Goal: Task Accomplishment & Management: Complete application form

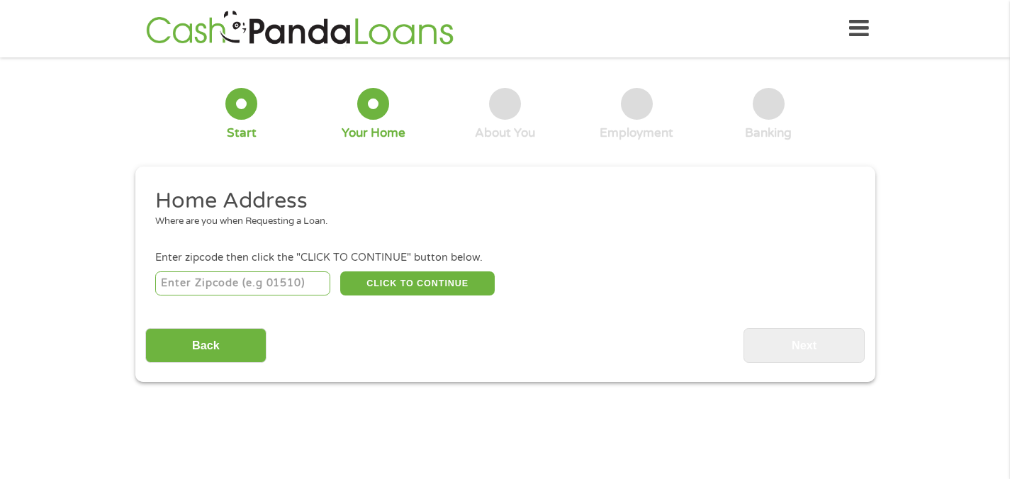
click at [307, 283] on input "number" at bounding box center [242, 283] width 175 height 24
type input "46835"
select select "[US_STATE]"
click at [427, 280] on button "CLICK TO CONTINUE" at bounding box center [417, 283] width 154 height 24
type input "46835"
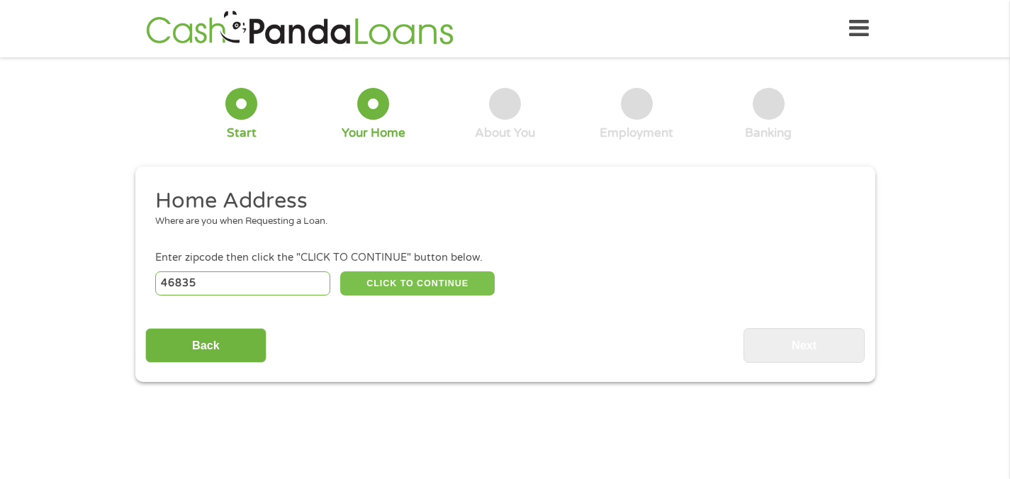
type input "[GEOGRAPHIC_DATA][PERSON_NAME]"
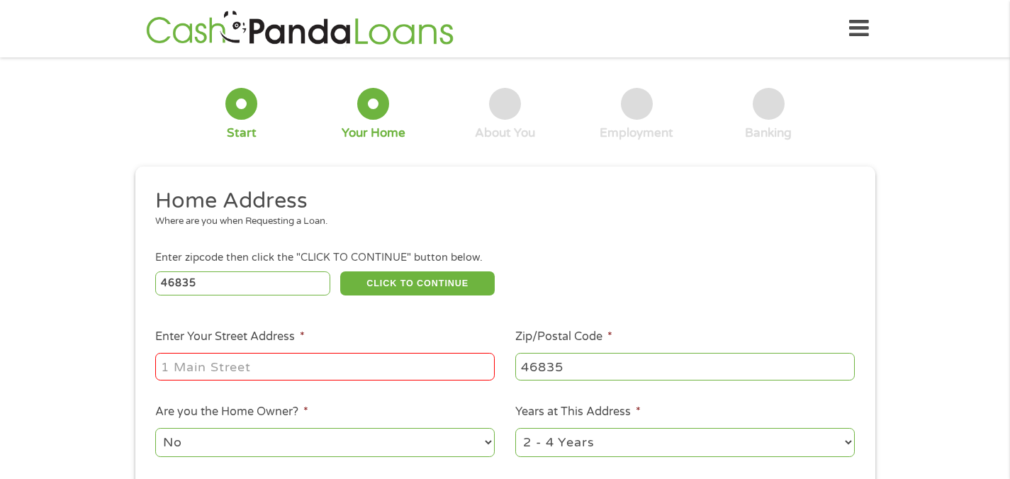
click at [300, 366] on input "Enter Your Street Address *" at bounding box center [324, 366] width 339 height 27
type input "[STREET_ADDRESS]"
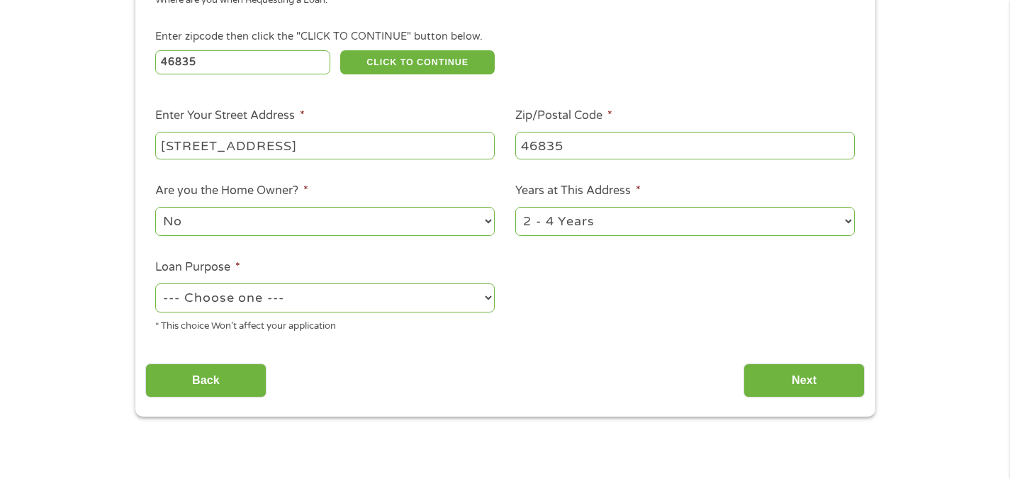
scroll to position [231, 0]
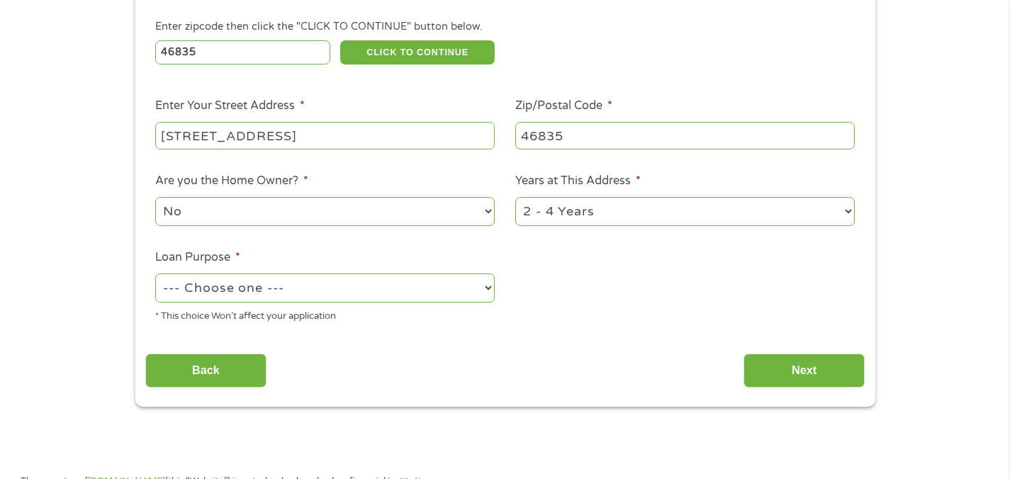
click at [411, 179] on li "Are you the Home Owner? * No Yes" at bounding box center [325, 200] width 360 height 56
click at [392, 281] on select "--- Choose one --- Pay Bills Debt Consolidation Home Improvement Major Purchase…" at bounding box center [324, 288] width 339 height 29
select select "paybills"
click at [155, 274] on select "--- Choose one --- Pay Bills Debt Consolidation Home Improvement Major Purchase…" at bounding box center [324, 288] width 339 height 29
click at [784, 376] on input "Next" at bounding box center [803, 371] width 121 height 35
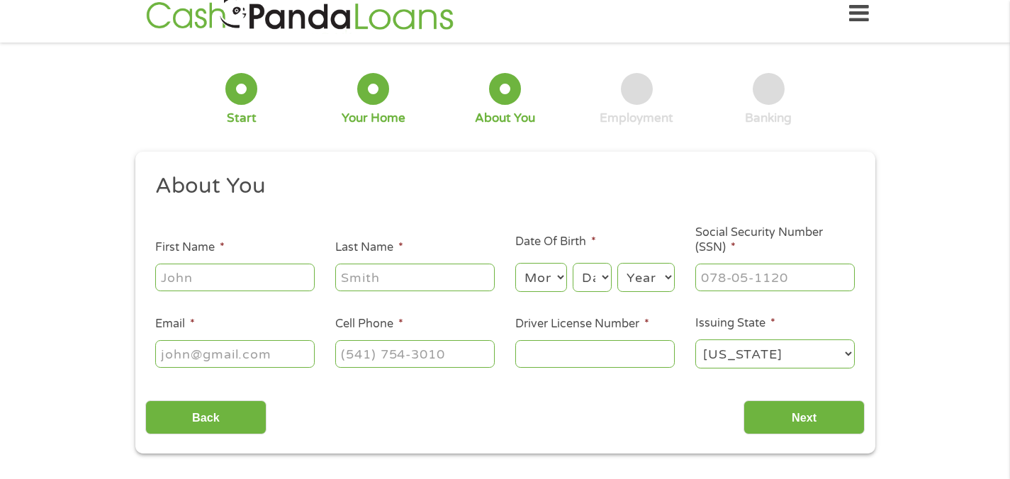
scroll to position [0, 0]
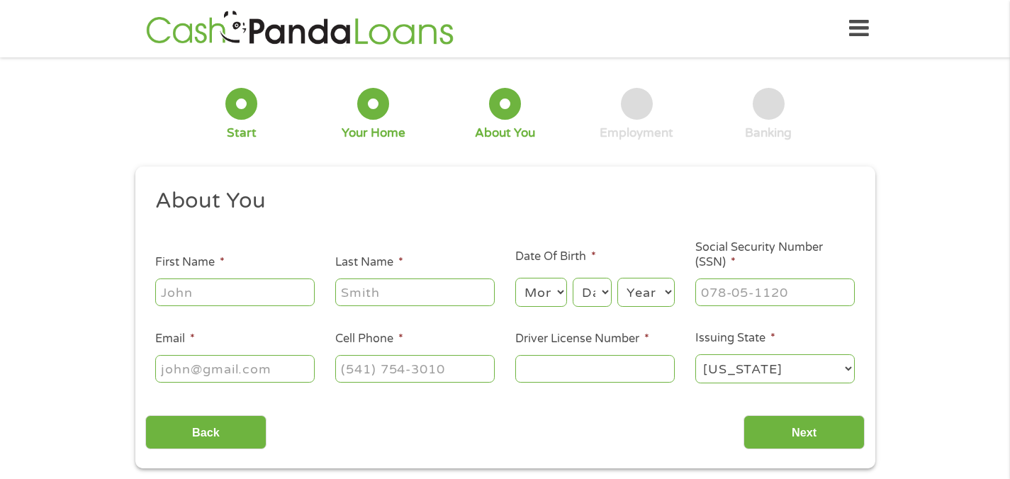
click at [230, 280] on input "First Name *" at bounding box center [234, 292] width 159 height 27
type input "[PERSON_NAME]"
type input "Hampton"
type input "[EMAIL_ADDRESS][DOMAIN_NAME]"
type input "[PHONE_NUMBER]"
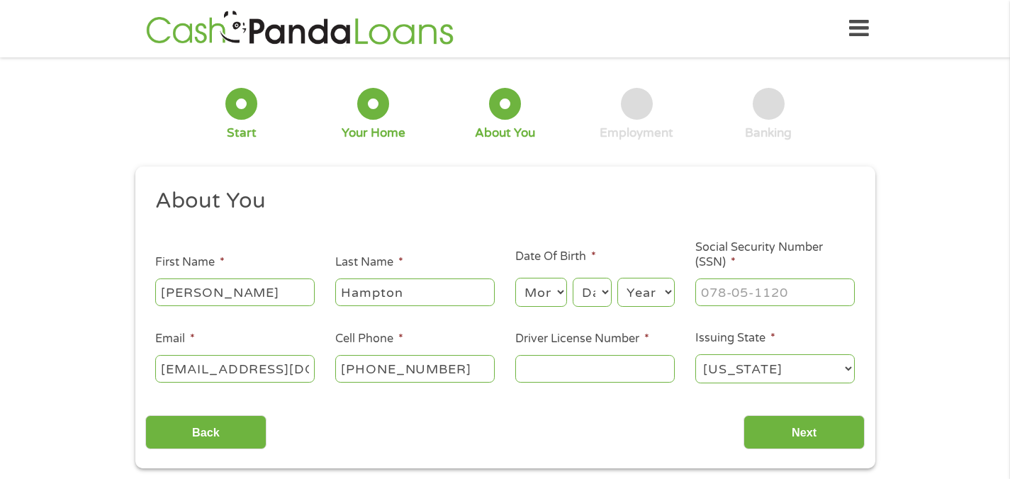
click at [541, 303] on select "Month 1 2 3 4 5 6 7 8 9 10 11 12" at bounding box center [541, 292] width 52 height 29
select select "11"
click at [515, 279] on select "Month 1 2 3 4 5 6 7 8 9 10 11 12" at bounding box center [541, 292] width 52 height 29
click at [587, 298] on select "Day 1 2 3 4 5 6 7 8 9 10 11 12 13 14 15 16 17 18 19 20 21 22 23 24 25 26 27 28 …" at bounding box center [592, 292] width 38 height 29
select select "22"
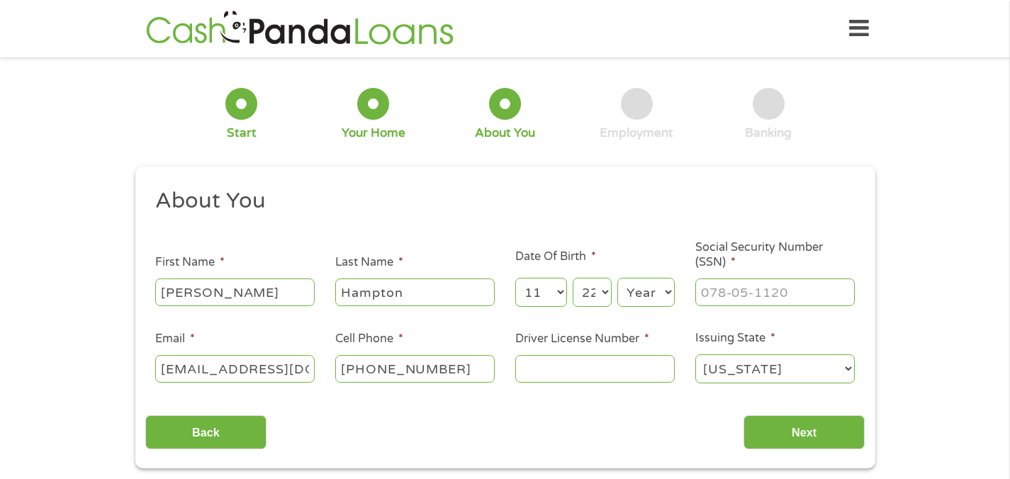
click at [573, 279] on select "Day 1 2 3 4 5 6 7 8 9 10 11 12 13 14 15 16 17 18 19 20 21 22 23 24 25 26 27 28 …" at bounding box center [592, 292] width 38 height 29
click at [646, 297] on select "Year [DATE] 2006 2005 2004 2003 2002 2001 2000 1999 1998 1997 1996 1995 1994 19…" at bounding box center [645, 292] width 57 height 29
select select "1994"
click at [617, 279] on select "Year [DATE] 2006 2005 2004 2003 2002 2001 2000 1999 1998 1997 1996 1995 1994 19…" at bounding box center [645, 292] width 57 height 29
click at [729, 305] on input "___-__-____" at bounding box center [774, 292] width 159 height 27
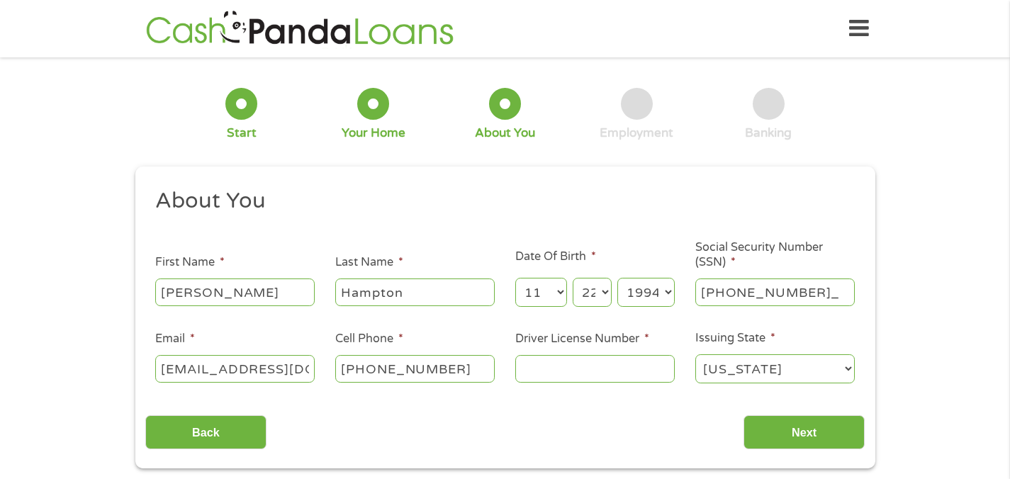
type input "313-15-8189"
click at [666, 382] on input "Driver License Number *" at bounding box center [594, 368] width 159 height 27
type input "7210073934"
click at [826, 434] on input "Next" at bounding box center [803, 432] width 121 height 35
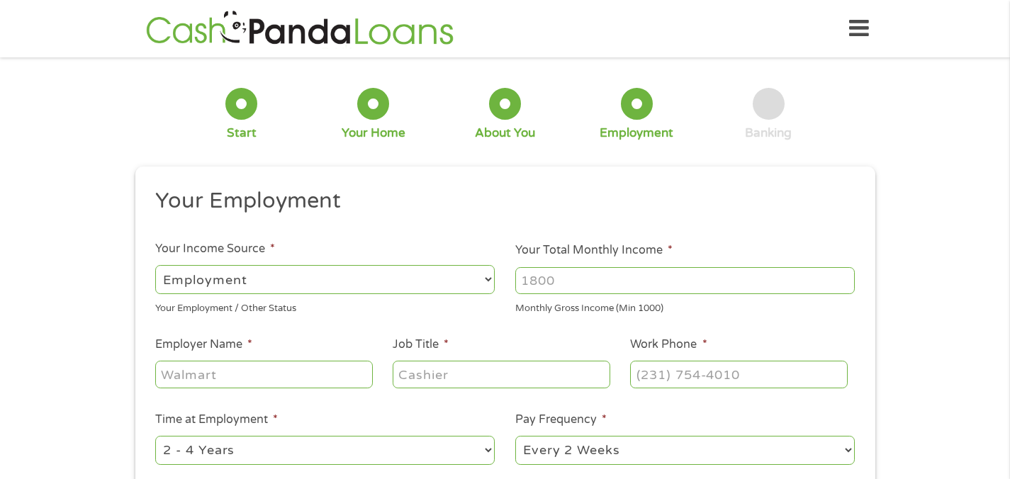
click at [569, 280] on input "Your Total Monthly Income *" at bounding box center [684, 280] width 339 height 27
type input "4500"
click at [538, 328] on ul "Your Employment Your Income Source * --- Choose one --- Employment [DEMOGRAPHIC…" at bounding box center [504, 370] width 719 height 367
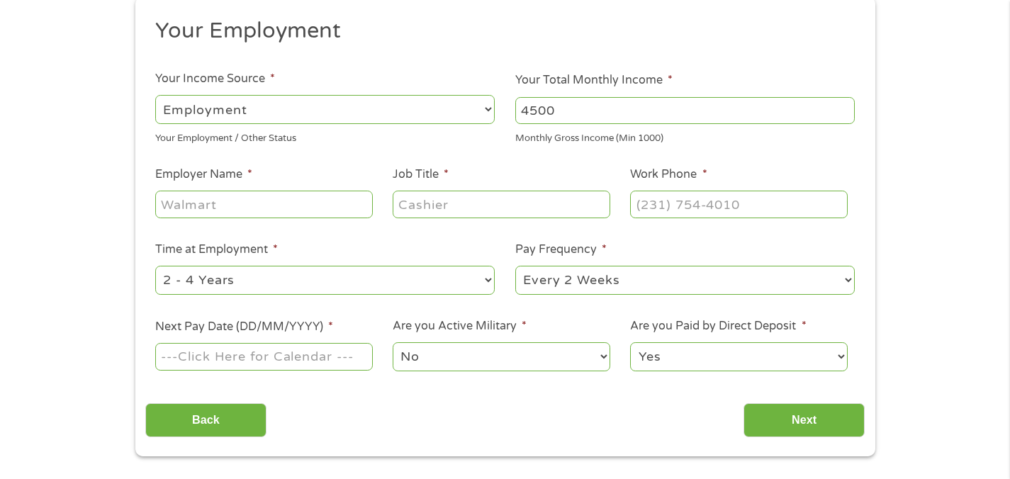
scroll to position [210, 0]
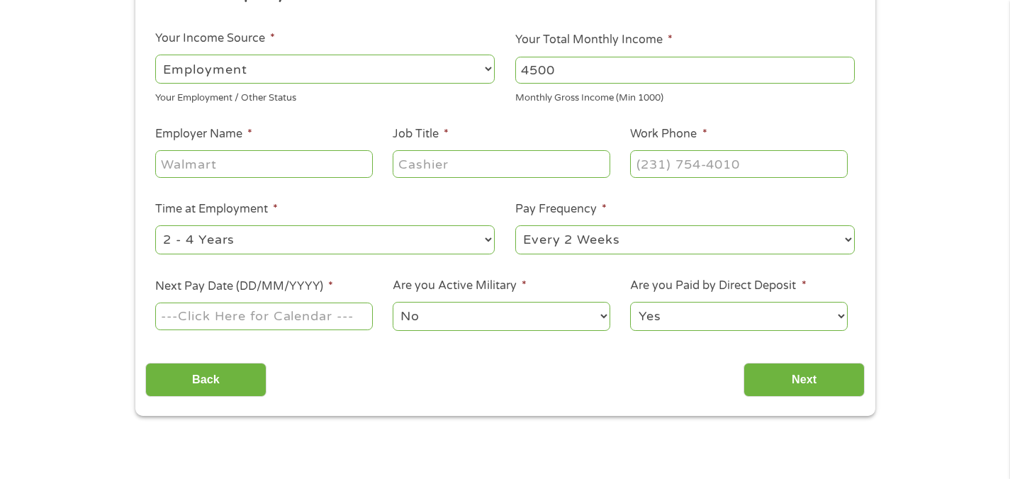
click at [315, 177] on input "Employer Name *" at bounding box center [263, 163] width 217 height 27
type input "Parkview"
click at [455, 169] on input "Job Title *" at bounding box center [501, 163] width 217 height 27
type input "Recovery Coach"
click at [732, 172] on input "(___) ___-____" at bounding box center [738, 163] width 217 height 27
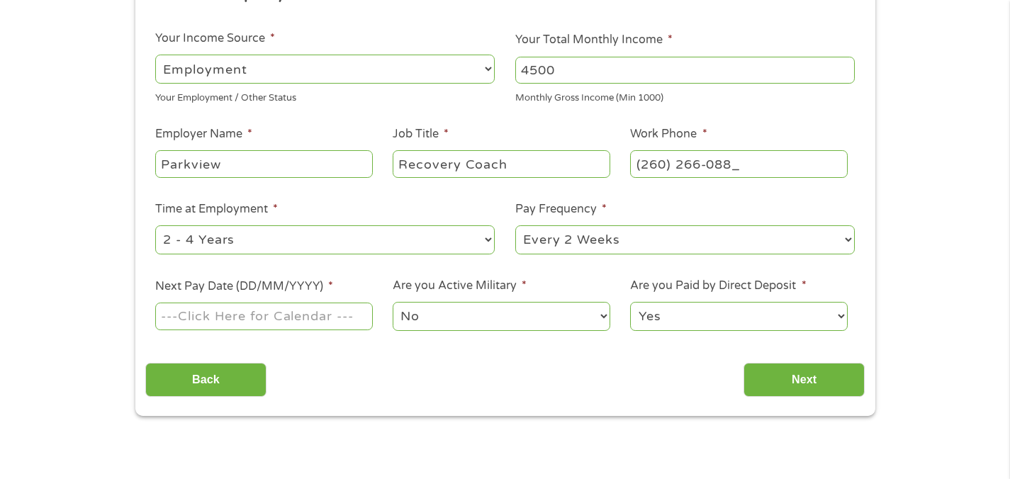
type input "[PHONE_NUMBER]"
click at [664, 195] on ul "Your Employment Your Income Source * --- Choose one --- Employment [DEMOGRAPHIC…" at bounding box center [504, 160] width 719 height 367
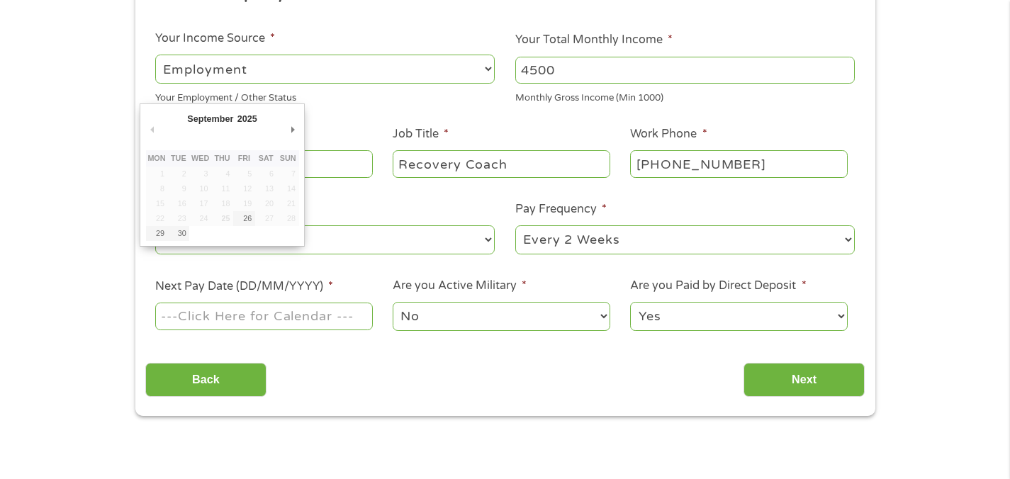
click at [347, 330] on input "Next Pay Date (DD/MM/YYYY) *" at bounding box center [263, 316] width 217 height 27
type input "[DATE]"
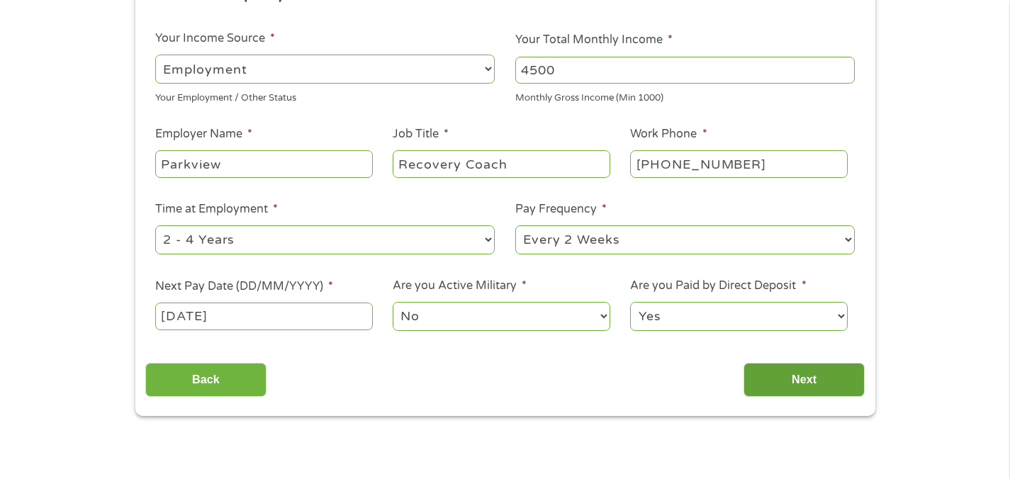
click at [784, 380] on input "Next" at bounding box center [803, 380] width 121 height 35
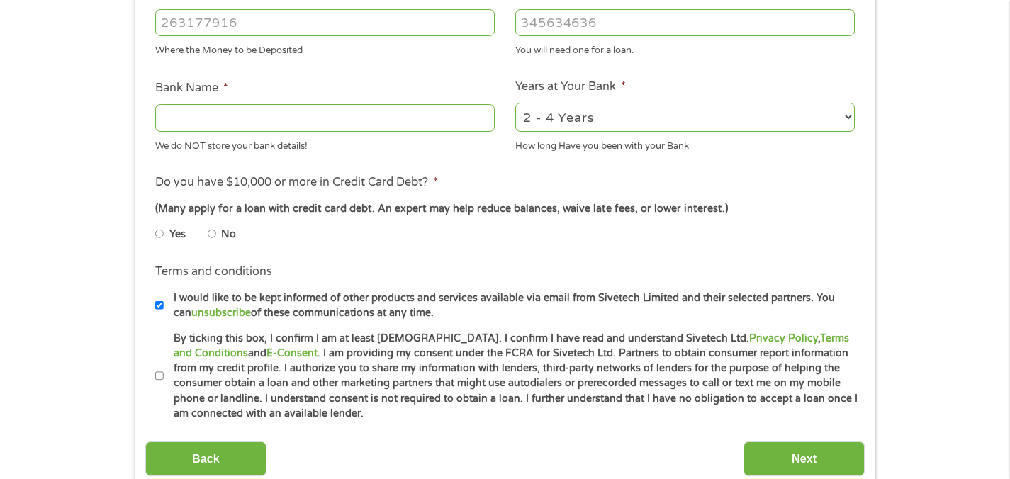
scroll to position [512, 0]
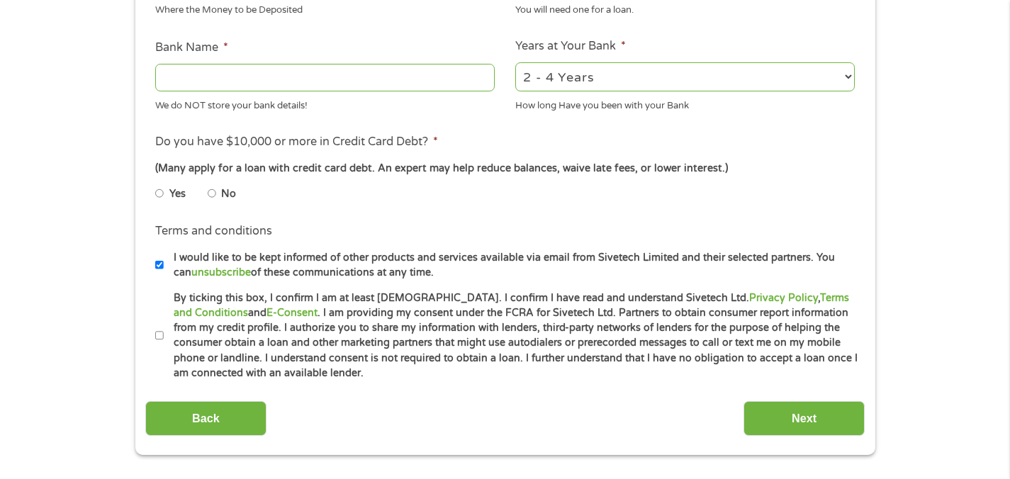
click at [270, 79] on input "Bank Name *" at bounding box center [324, 77] width 339 height 27
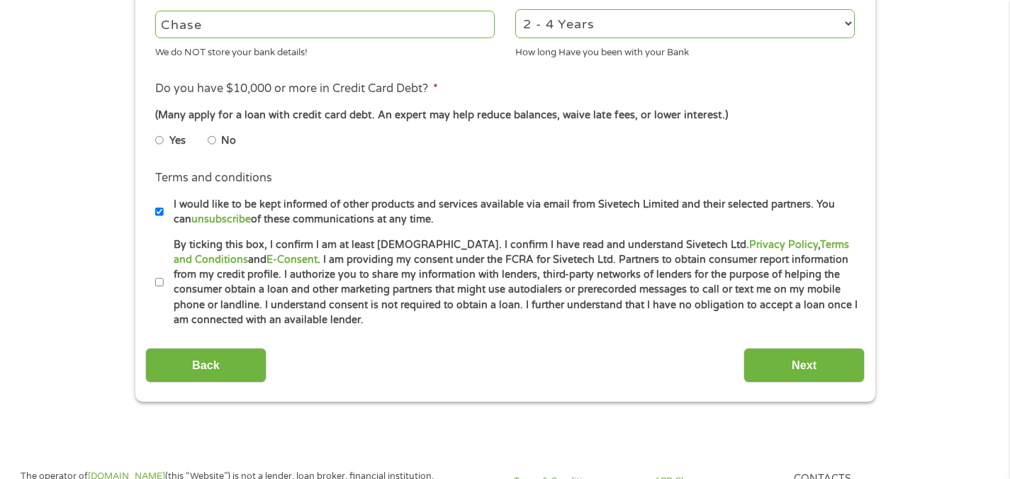
scroll to position [581, 0]
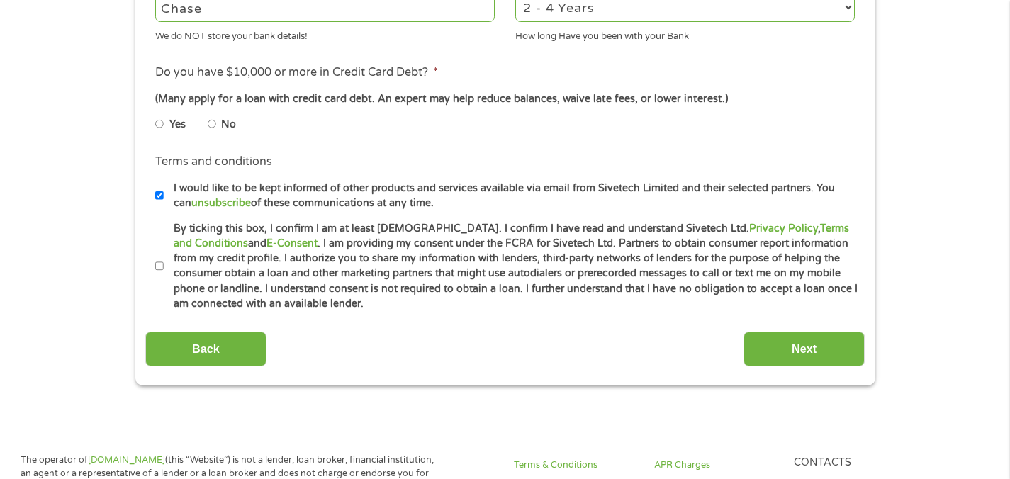
type input "Chase"
click at [164, 125] on li "Yes" at bounding box center [181, 125] width 52 height 28
click at [162, 125] on input "Yes" at bounding box center [159, 124] width 9 height 23
radio input "true"
click at [157, 268] on input "By ticking this box, I confirm I am at least [DEMOGRAPHIC_DATA]. I confirm I ha…" at bounding box center [159, 266] width 9 height 23
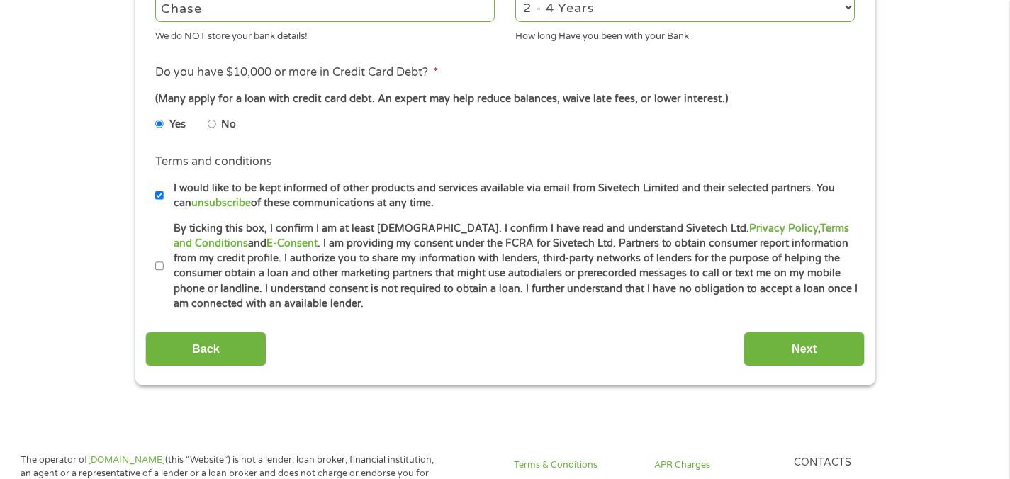
checkbox input "true"
click at [786, 356] on input "Next" at bounding box center [803, 349] width 121 height 35
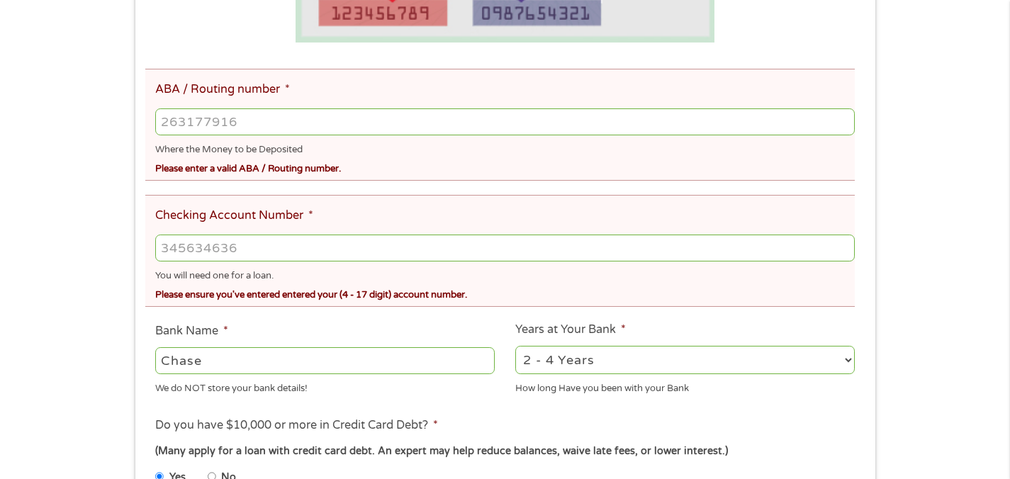
scroll to position [429, 0]
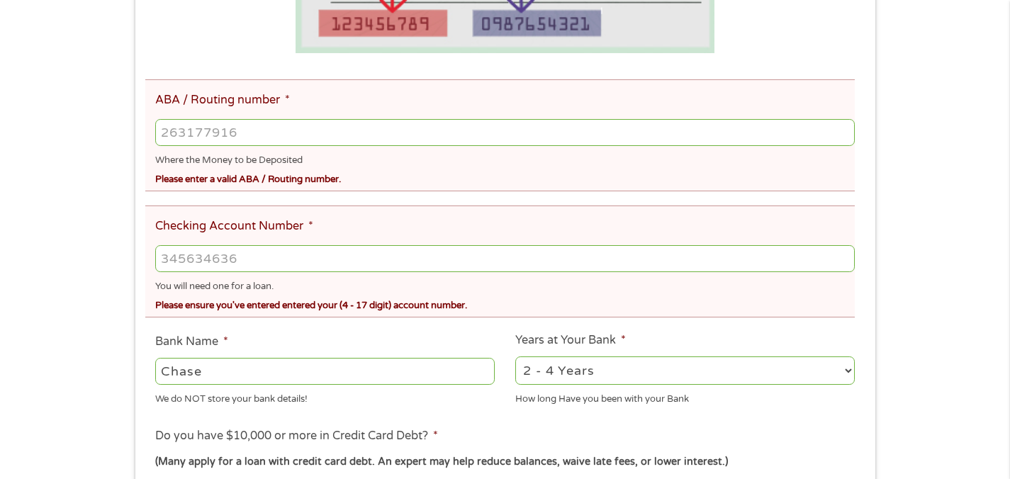
click at [230, 125] on input "ABA / Routing number *" at bounding box center [504, 132] width 699 height 27
type input "074000010"
type input "JPMORGAN CHASE BANK NA"
type input "074000010"
click at [247, 249] on input "Checking Account Number *" at bounding box center [504, 258] width 699 height 27
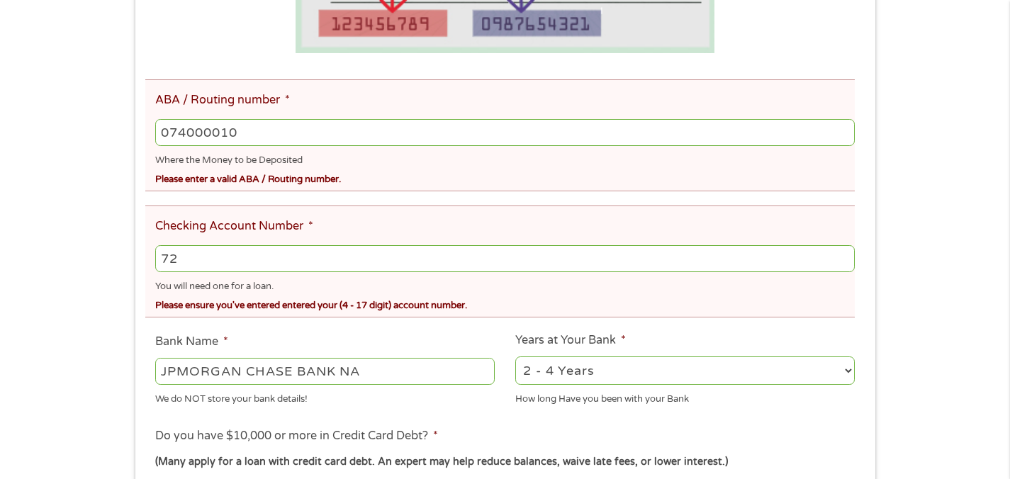
type input "7"
type input "128509103"
click at [97, 249] on div "There was a problem with your submission. Please review the fields below. 1 Sta…" at bounding box center [505, 194] width 1010 height 1110
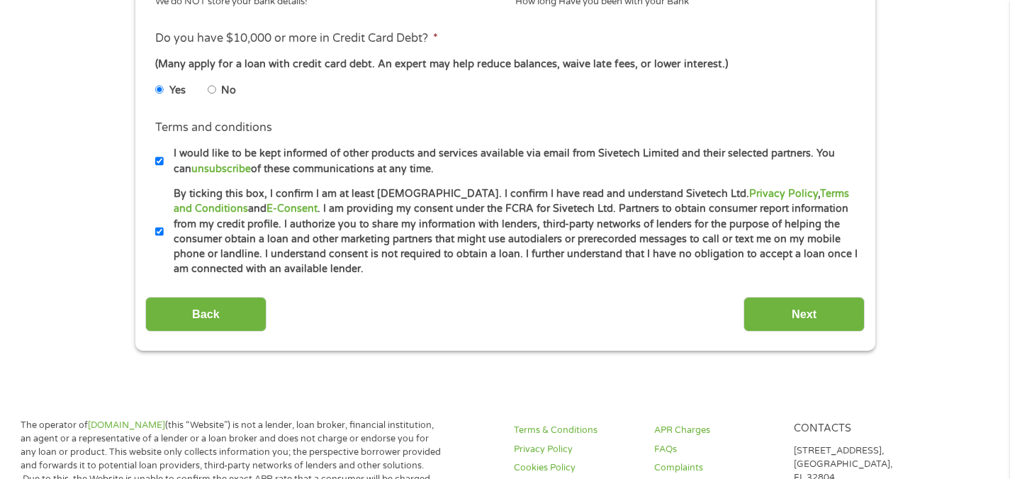
scroll to position [882, 0]
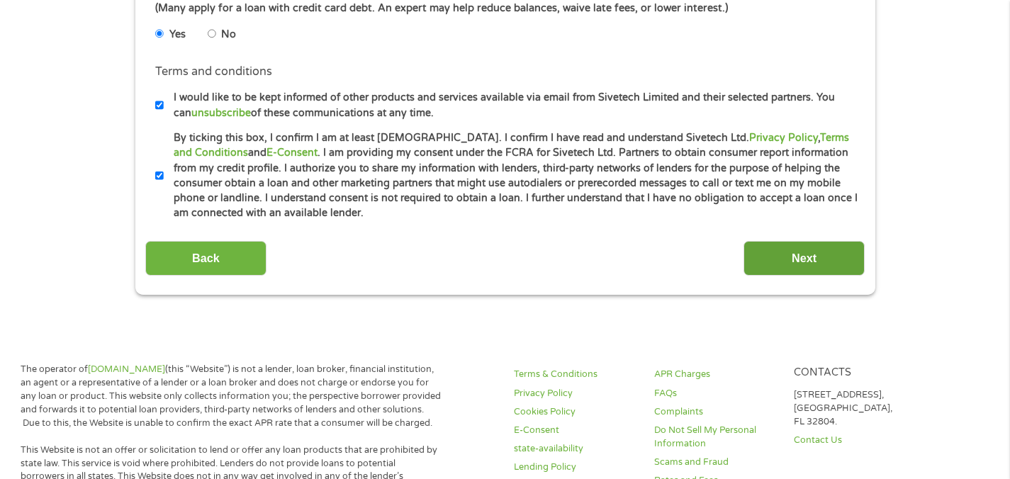
click at [761, 263] on input "Next" at bounding box center [803, 258] width 121 height 35
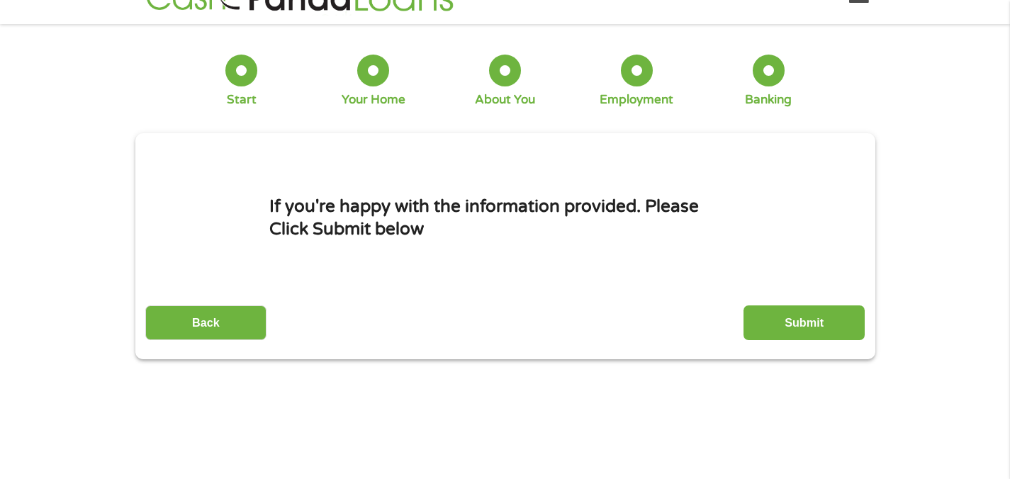
scroll to position [0, 0]
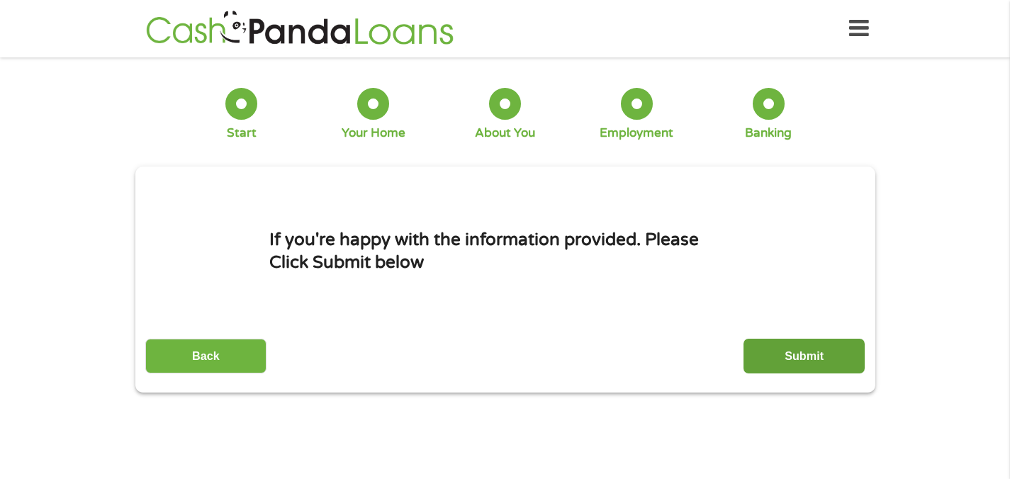
click at [838, 357] on input "Submit" at bounding box center [803, 356] width 121 height 35
